Goal: Book appointment/travel/reservation

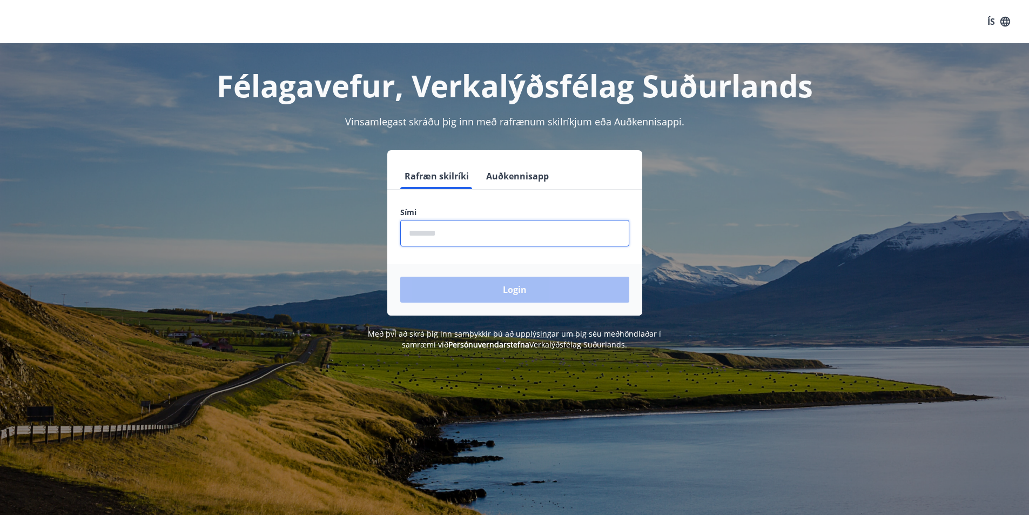
click at [418, 228] on input "phone" at bounding box center [514, 233] width 229 height 26
click at [414, 234] on input "phone" at bounding box center [514, 233] width 229 height 26
type input "********"
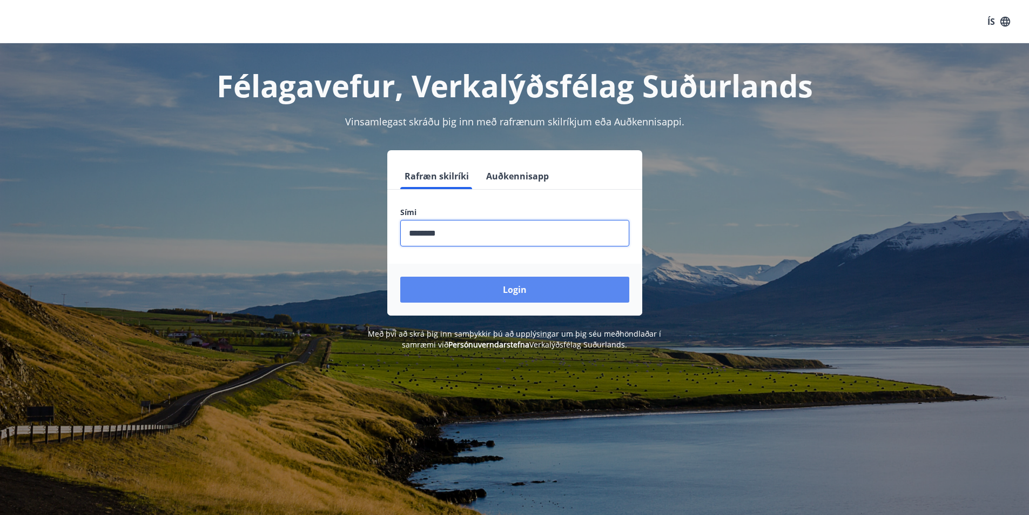
click at [514, 291] on button "Login" at bounding box center [514, 290] width 229 height 26
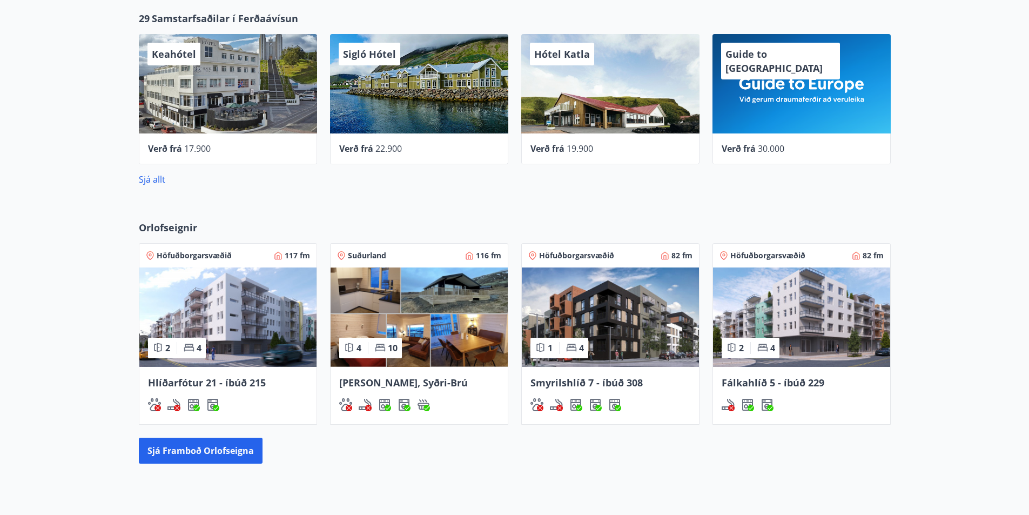
scroll to position [432, 0]
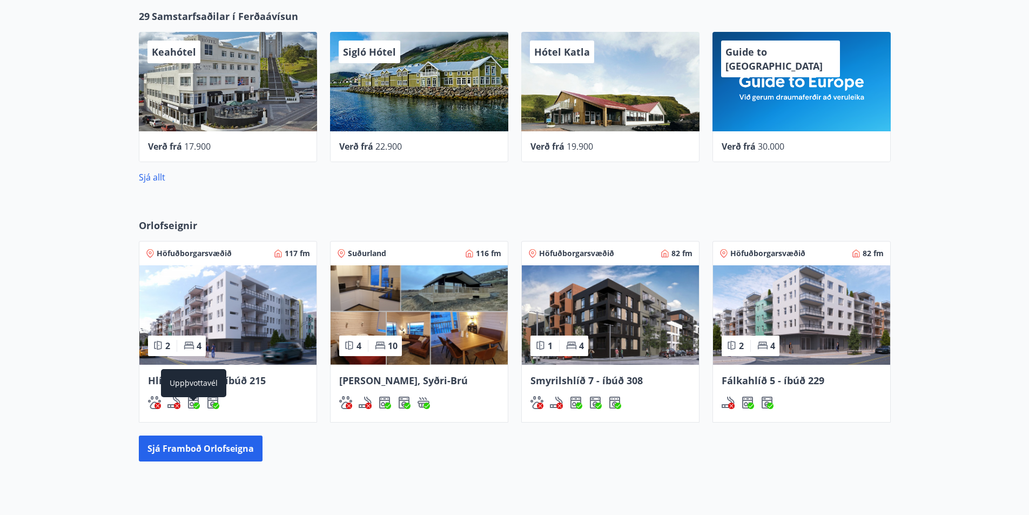
click at [178, 385] on div "Uppþvottavél" at bounding box center [193, 383] width 65 height 28
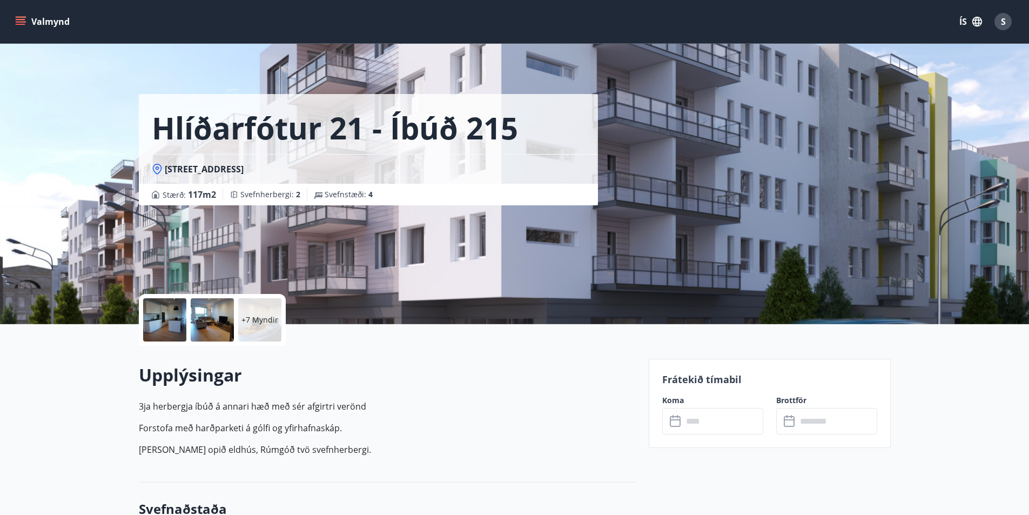
click at [694, 424] on input "text" at bounding box center [723, 421] width 81 height 26
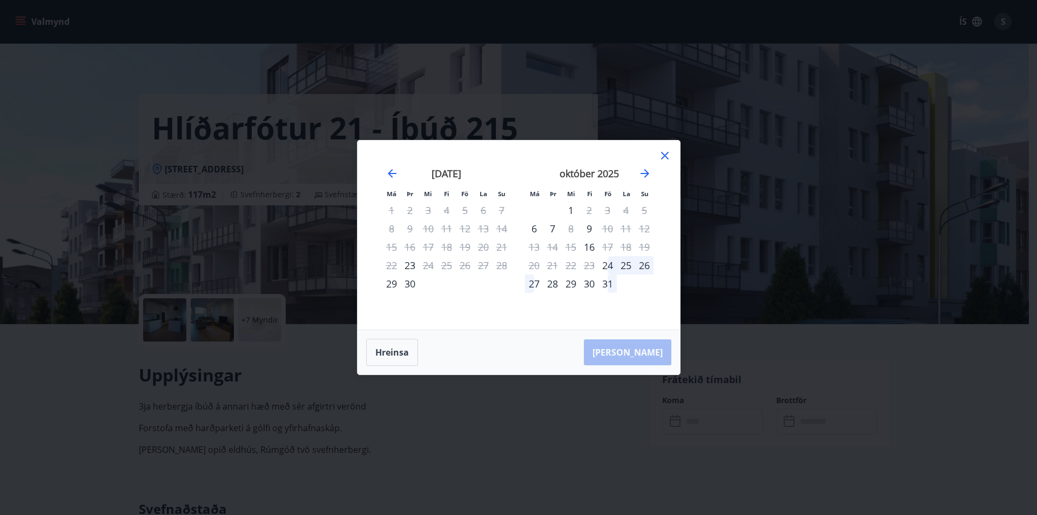
click at [661, 154] on icon at bounding box center [665, 156] width 8 height 8
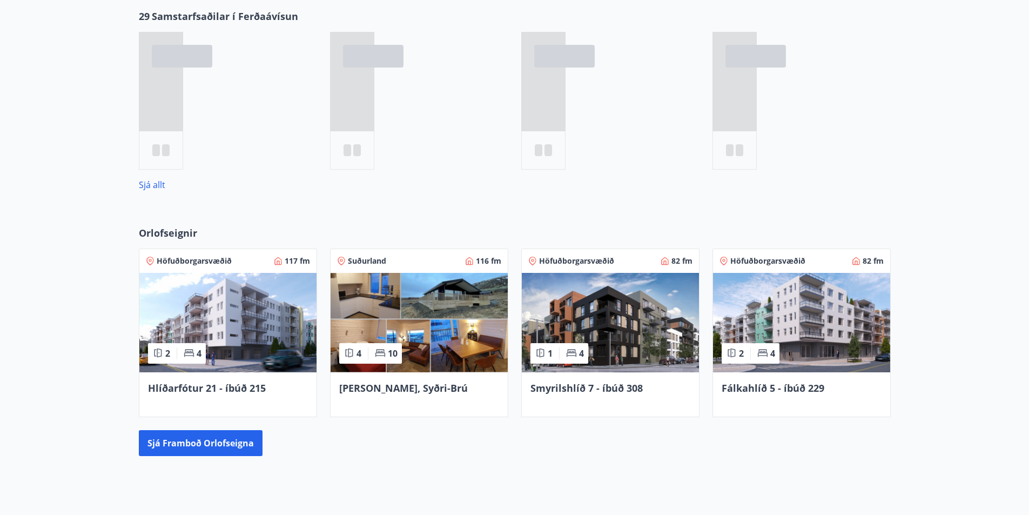
scroll to position [465, 0]
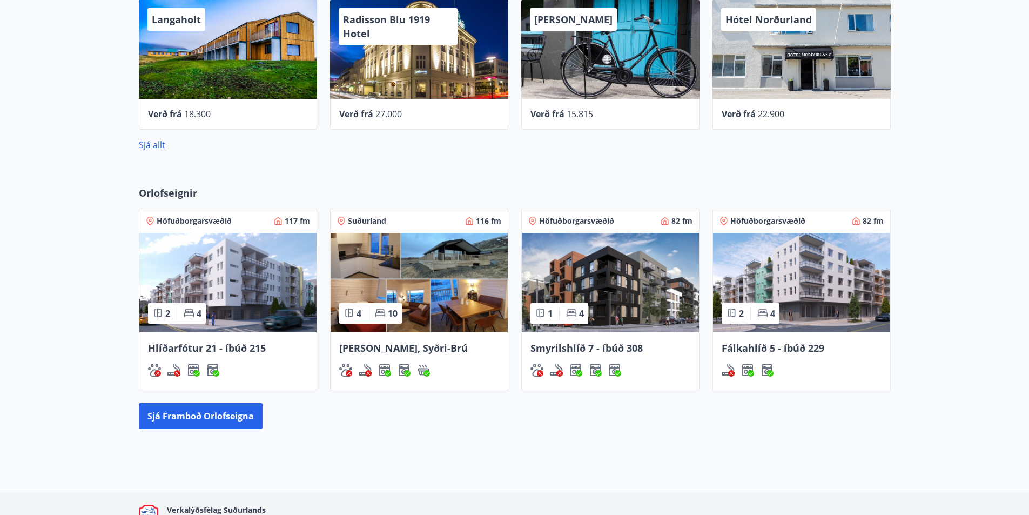
click at [559, 354] on span "Smyrilshlíð 7 - íbúð 308" at bounding box center [587, 347] width 112 height 13
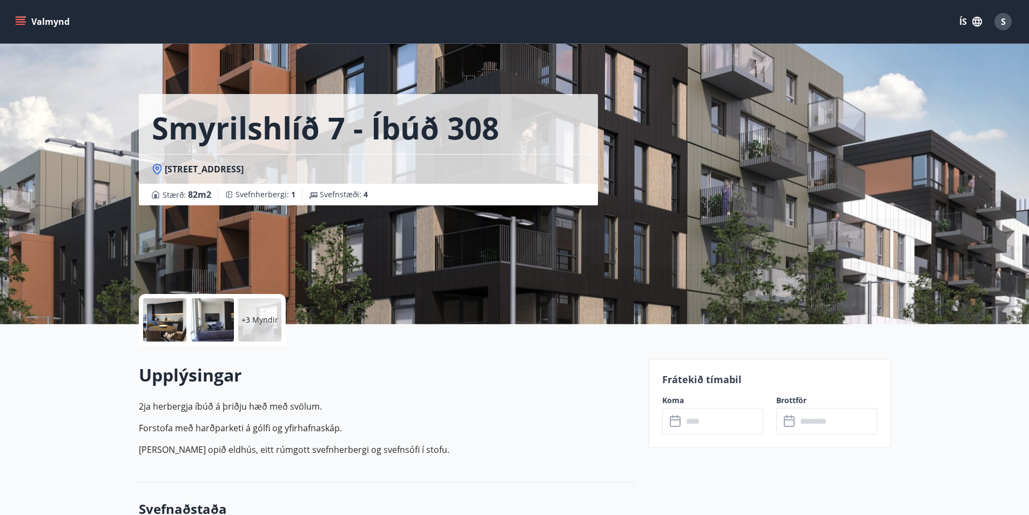
click at [689, 423] on input "text" at bounding box center [723, 421] width 81 height 26
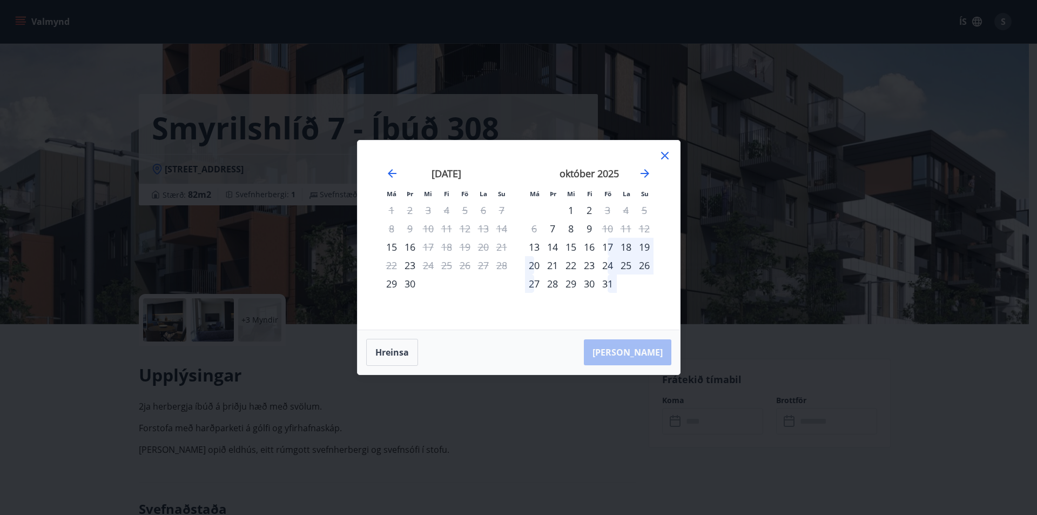
click at [609, 246] on div "17" at bounding box center [608, 247] width 18 height 18
click at [626, 244] on div "18" at bounding box center [626, 247] width 18 height 18
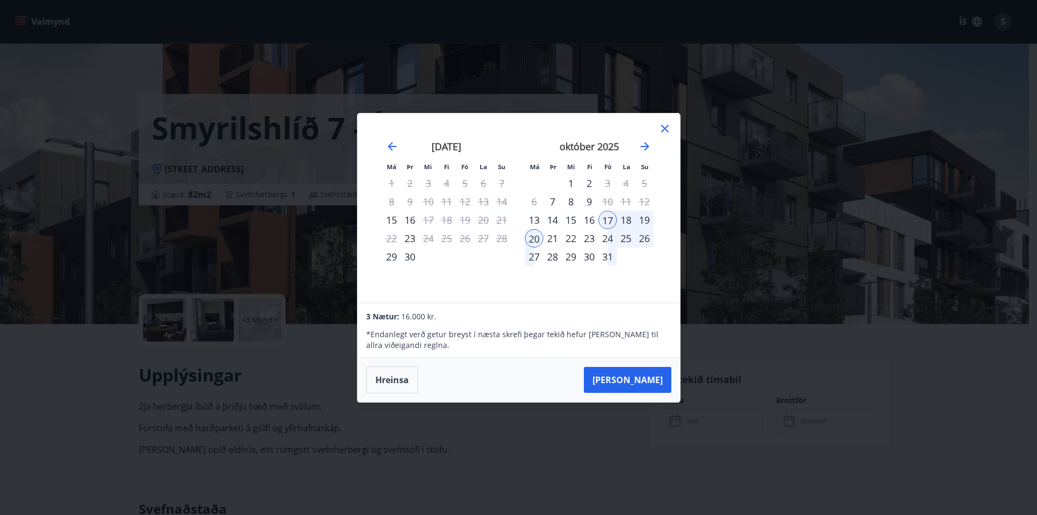
click at [648, 219] on div "19" at bounding box center [644, 220] width 18 height 18
click at [535, 237] on div "20" at bounding box center [534, 238] width 18 height 18
click at [647, 219] on div "19" at bounding box center [644, 220] width 18 height 18
click at [386, 384] on button "Hreinsa" at bounding box center [392, 379] width 52 height 27
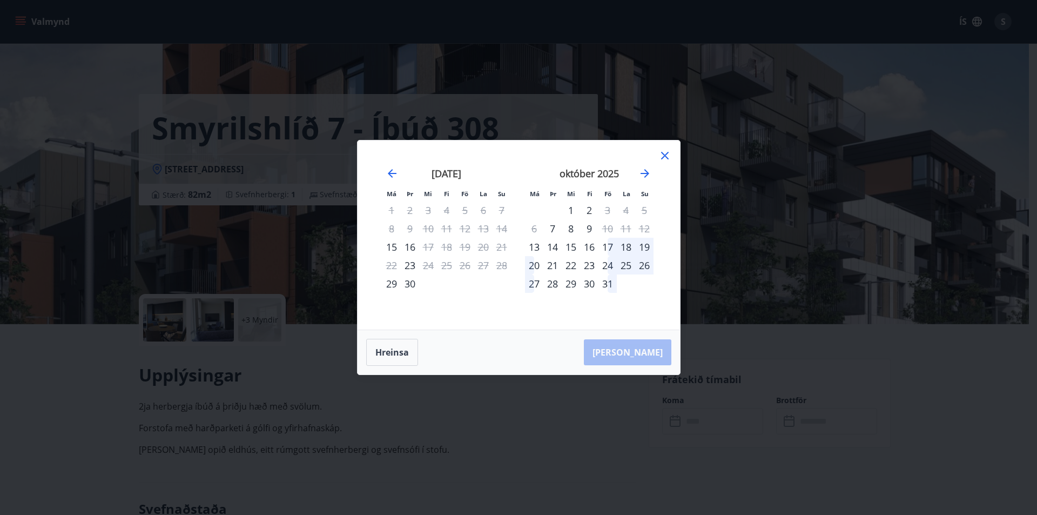
click at [661, 157] on icon at bounding box center [665, 155] width 13 height 13
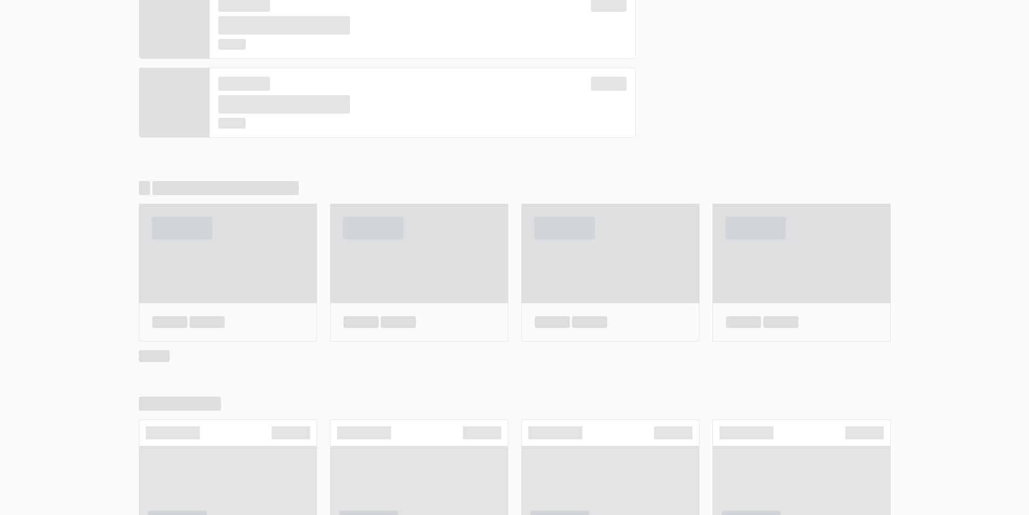
scroll to position [497, 0]
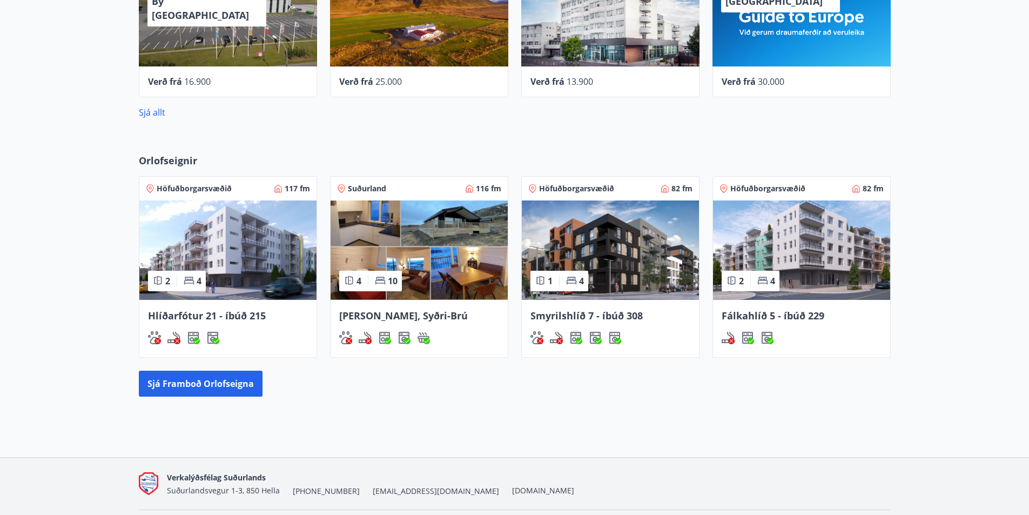
click at [761, 319] on span "Fálkahlíð 5 - íbúð 229" at bounding box center [773, 315] width 103 height 13
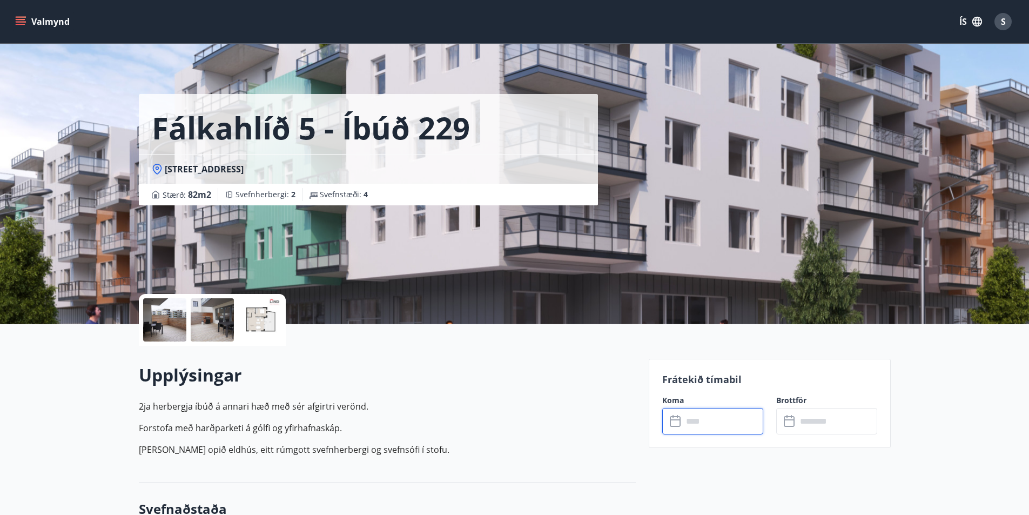
click at [697, 428] on input "text" at bounding box center [723, 421] width 81 height 26
